Goal: Task Accomplishment & Management: Manage account settings

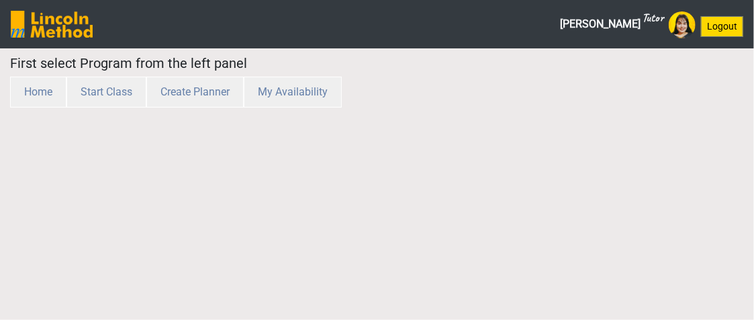
click at [46, 26] on img at bounding box center [52, 24] width 82 height 27
click at [715, 28] on button "Logout" at bounding box center [722, 26] width 42 height 21
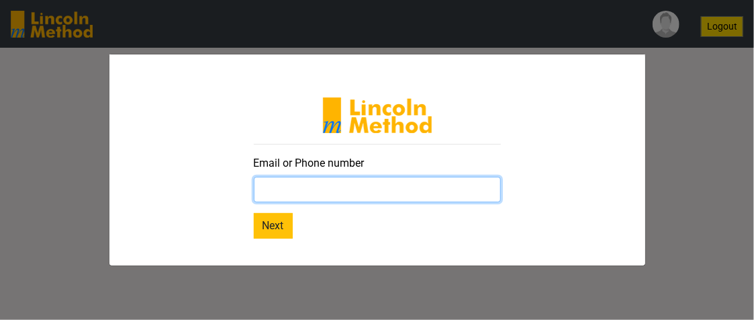
click at [334, 193] on input "text" at bounding box center [377, 190] width 247 height 26
type input "rosheenimtiaz@gmail.com"
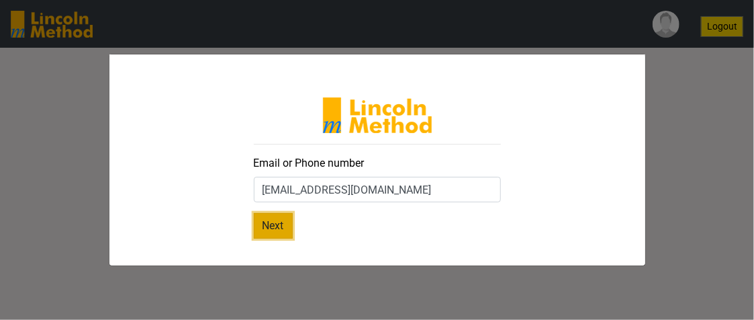
click at [257, 225] on button "Next" at bounding box center [273, 226] width 39 height 26
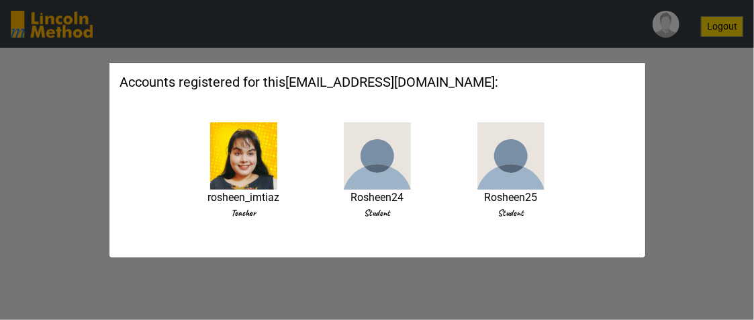
click at [258, 161] on img at bounding box center [243, 155] width 67 height 67
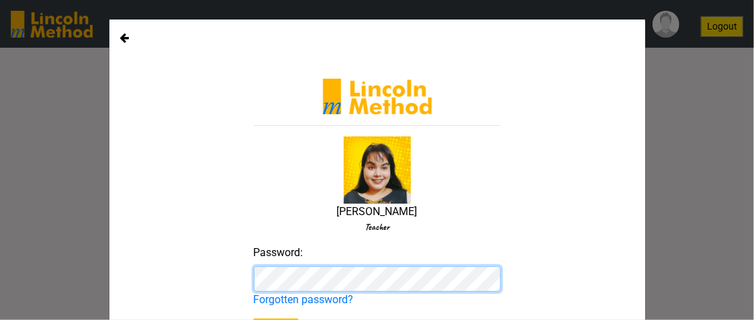
scroll to position [69, 0]
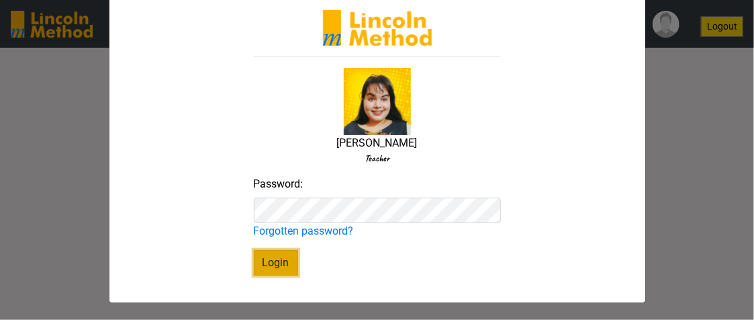
click at [263, 260] on button "Login" at bounding box center [276, 263] width 44 height 26
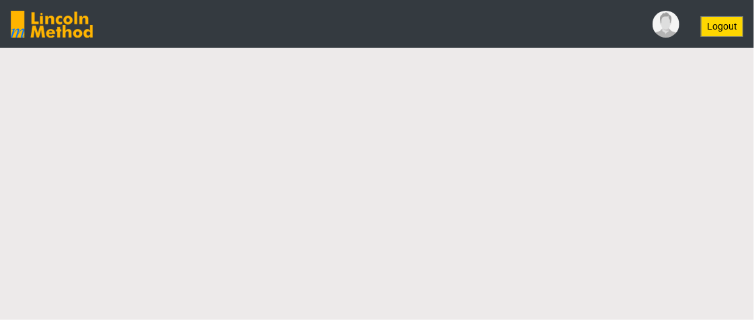
click at [666, 21] on img at bounding box center [666, 24] width 27 height 27
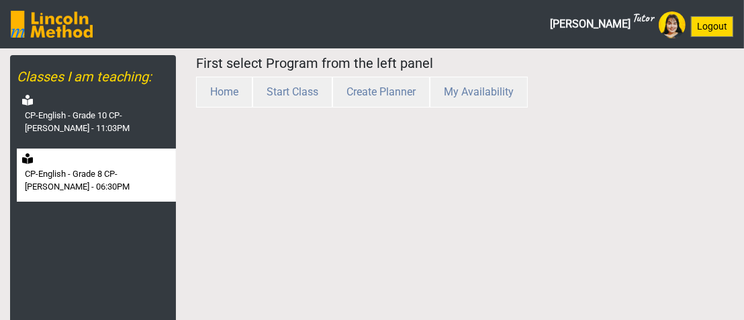
click at [115, 169] on label "CP-English - Grade 8 CP-[PERSON_NAME] - 06:30PM" at bounding box center [99, 180] width 148 height 26
select select "month"
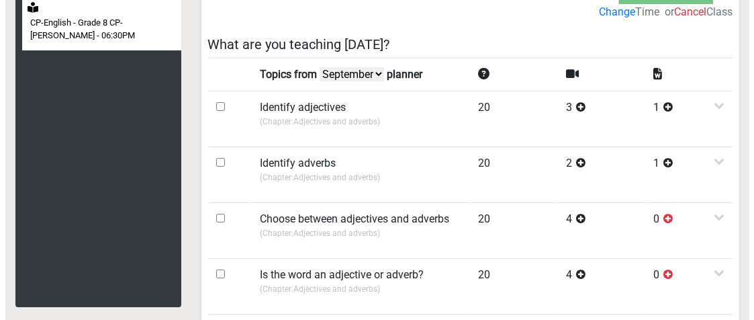
scroll to position [11, 0]
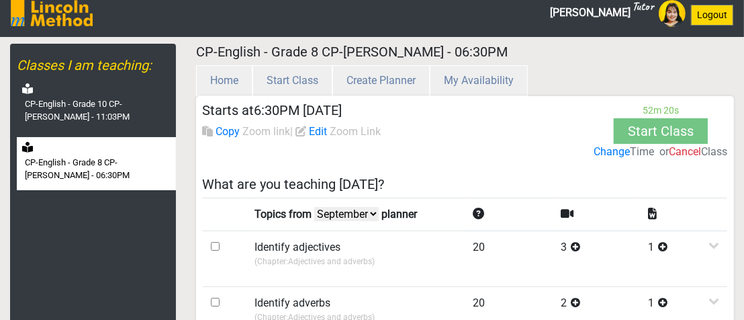
click at [596, 148] on label "Change" at bounding box center [612, 152] width 36 height 16
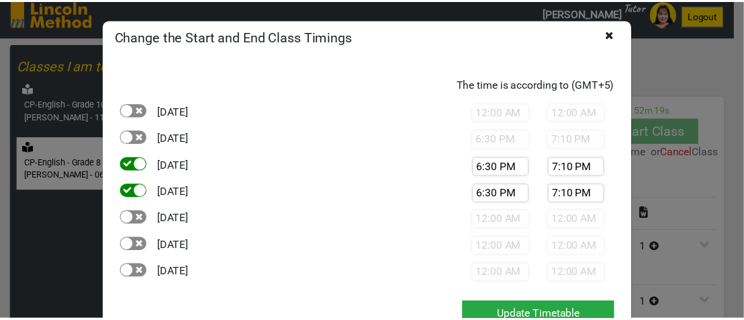
scroll to position [40, 0]
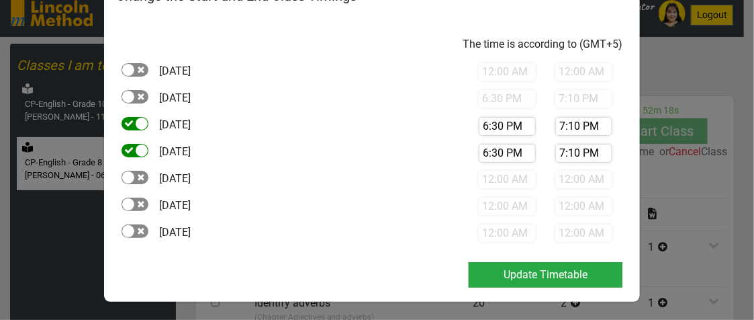
click at [136, 127] on div at bounding box center [142, 124] width 12 height 12
checkbox input "false"
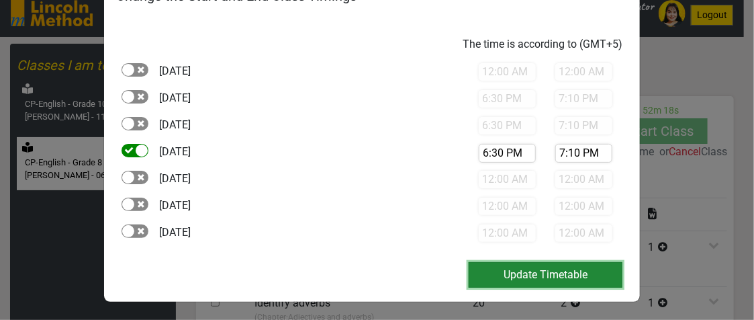
click at [510, 274] on button "Update Timetable" at bounding box center [546, 275] width 154 height 26
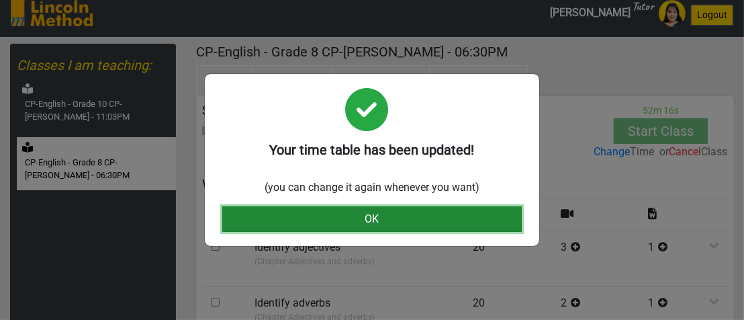
click at [411, 224] on button "OK" at bounding box center [372, 219] width 300 height 26
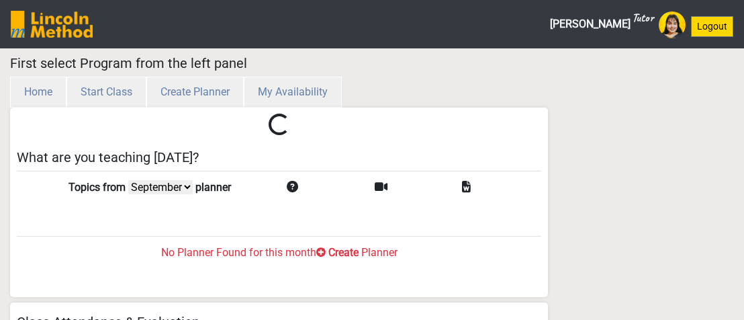
select select "month"
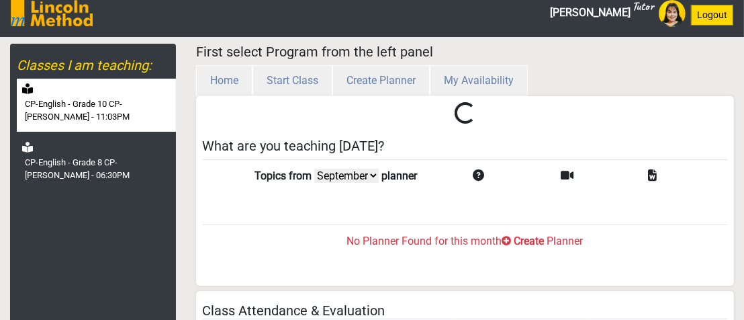
click at [120, 116] on label "CP-English - Grade 10 CP-[PERSON_NAME] - 11:03PM" at bounding box center [99, 110] width 148 height 26
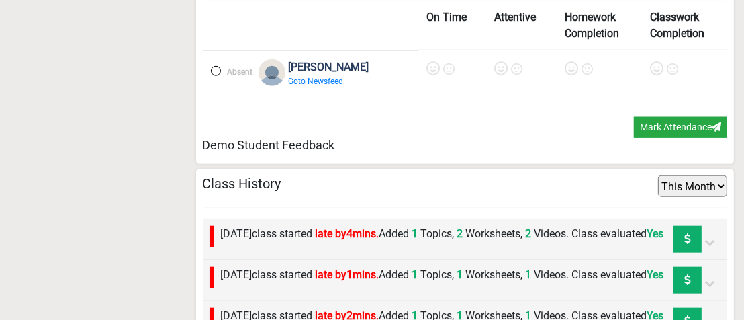
scroll to position [1220, 0]
